Goal: Communication & Community: Ask a question

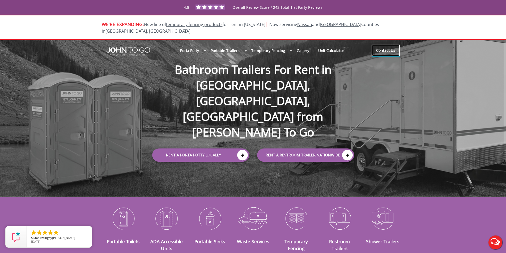
click at [382, 45] on link "Contact Us" at bounding box center [385, 51] width 28 height 12
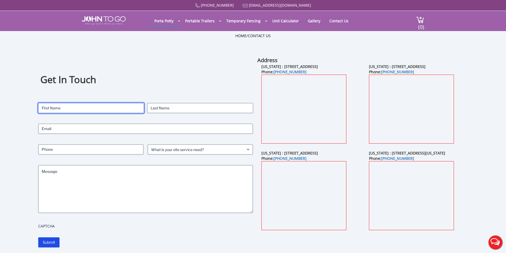
click at [97, 105] on input "First" at bounding box center [91, 108] width 106 height 10
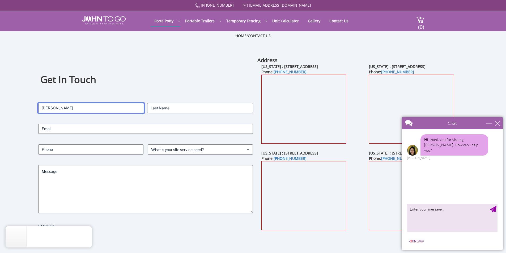
type input "[PERSON_NAME]"
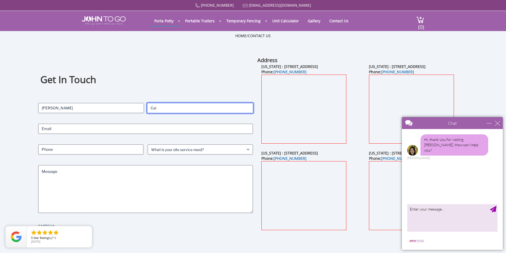
type input "Cai"
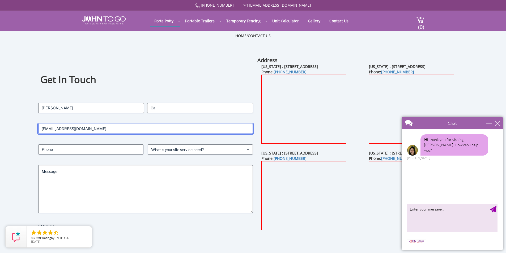
type input "[EMAIL_ADDRESS][DOMAIN_NAME]"
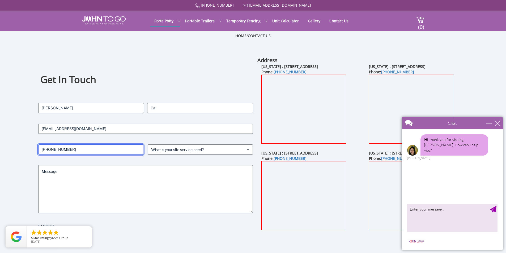
type input "[PHONE_NUMBER]"
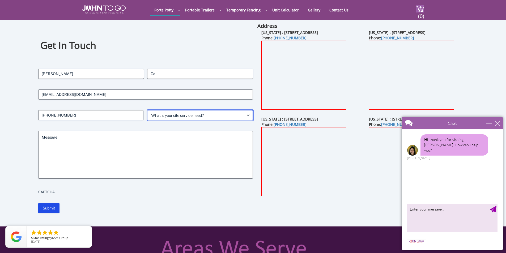
scroll to position [27, 0]
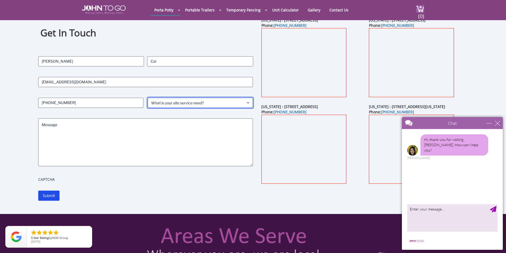
click at [194, 100] on select "What is your site service need? Consumer Construction - Commercial Construction…" at bounding box center [200, 103] width 105 height 10
select select "Event"
click at [148, 98] on select "What is your site service need? Consumer Construction - Commercial Construction…" at bounding box center [200, 103] width 105 height 10
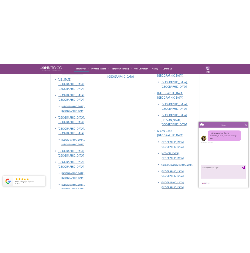
scroll to position [1085, 0]
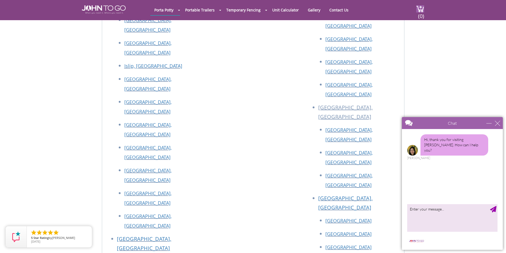
drag, startPoint x: 178, startPoint y: 152, endPoint x: 121, endPoint y: 156, distance: 57.2
copy link "[EMAIL_ADDRESS][DOMAIN_NAME]"
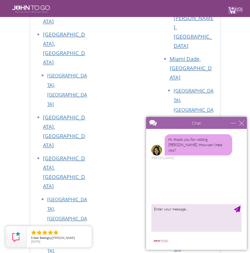
drag, startPoint x: 92, startPoint y: 173, endPoint x: 33, endPoint y: 176, distance: 59.5
copy link "[EMAIL_ADDRESS][DOMAIN_NAME]"
drag, startPoint x: 129, startPoint y: 68, endPoint x: 139, endPoint y: 25, distance: 44.1
